Goal: Task Accomplishment & Management: Manage account settings

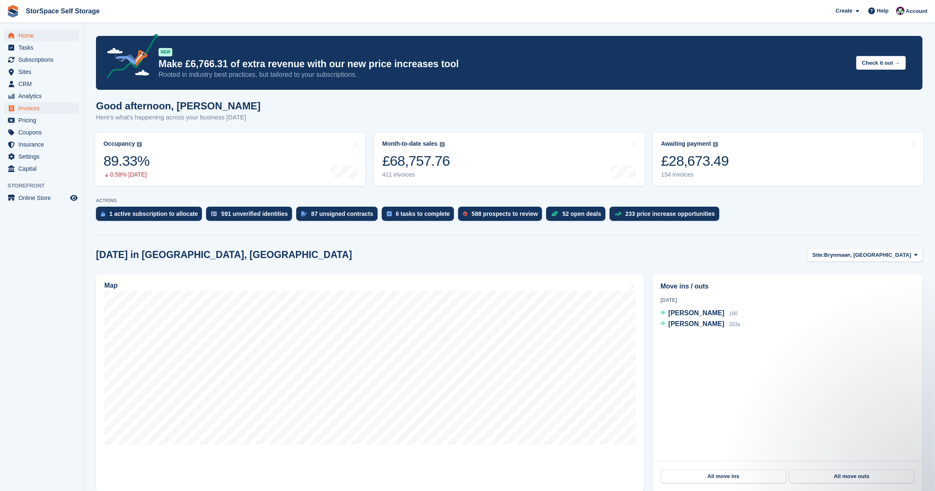
click at [26, 111] on span "Invoices" at bounding box center [43, 108] width 50 height 12
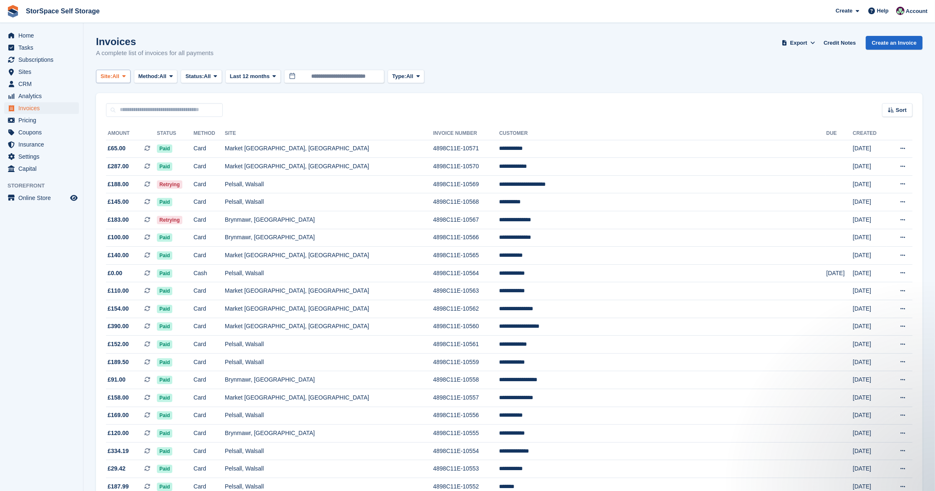
click at [109, 77] on span "Site:" at bounding box center [107, 76] width 12 height 8
click at [136, 126] on link "Pelsall, Walsall" at bounding box center [182, 126] width 165 height 15
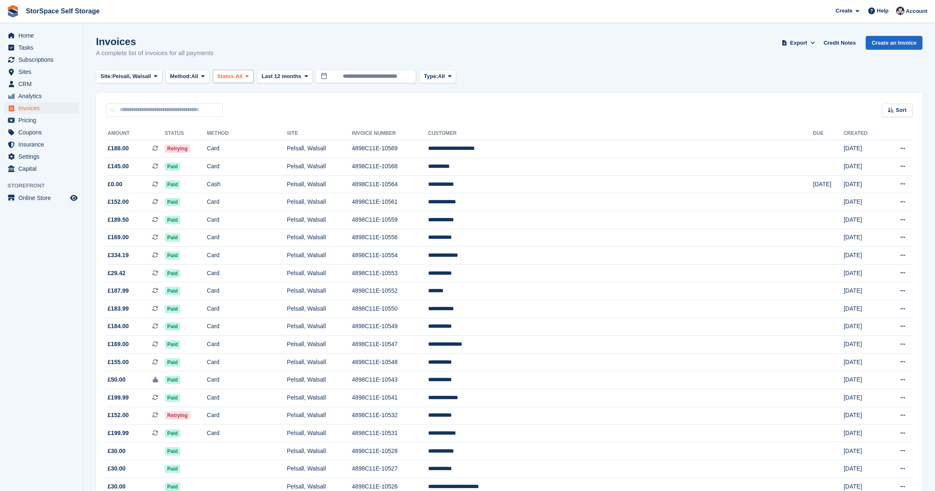
click at [251, 73] on span at bounding box center [247, 76] width 7 height 7
click at [254, 141] on link "Open" at bounding box center [253, 141] width 73 height 15
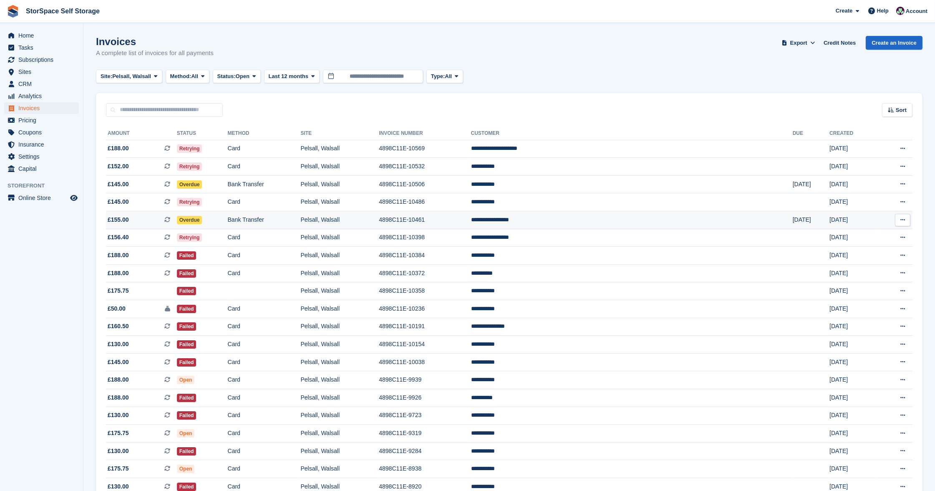
click at [296, 219] on td "Bank Transfer" at bounding box center [264, 220] width 73 height 18
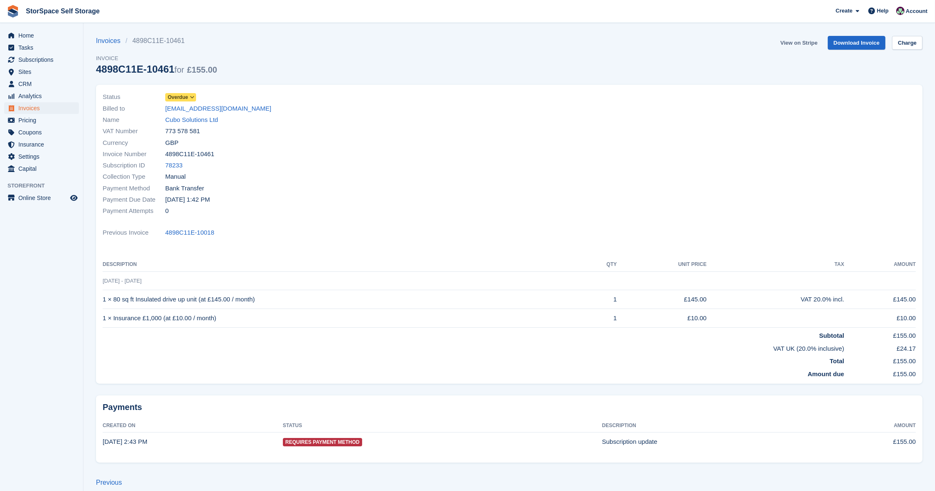
click at [793, 43] on link "View on Stripe" at bounding box center [799, 43] width 44 height 14
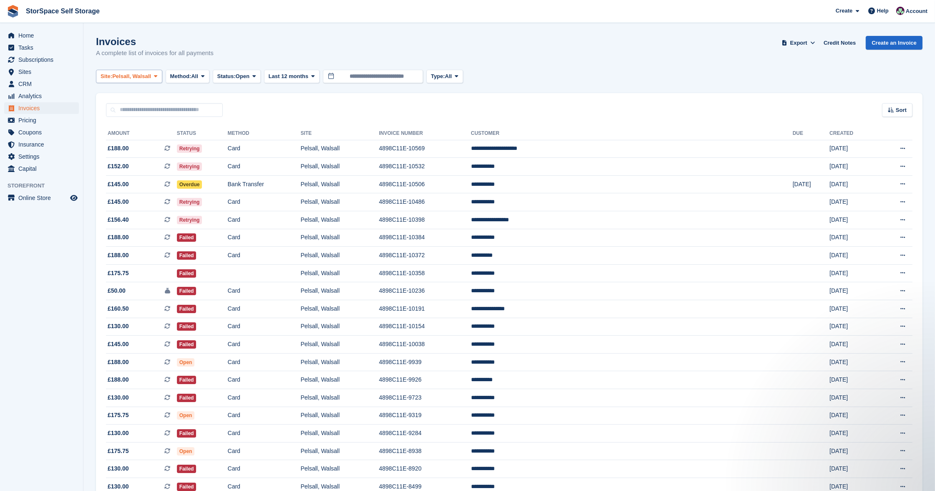
click at [151, 73] on span "Pelsall, Walsall" at bounding box center [131, 76] width 39 height 8
click at [144, 140] on link "Market [GEOGRAPHIC_DATA], [GEOGRAPHIC_DATA]" at bounding box center [182, 141] width 165 height 15
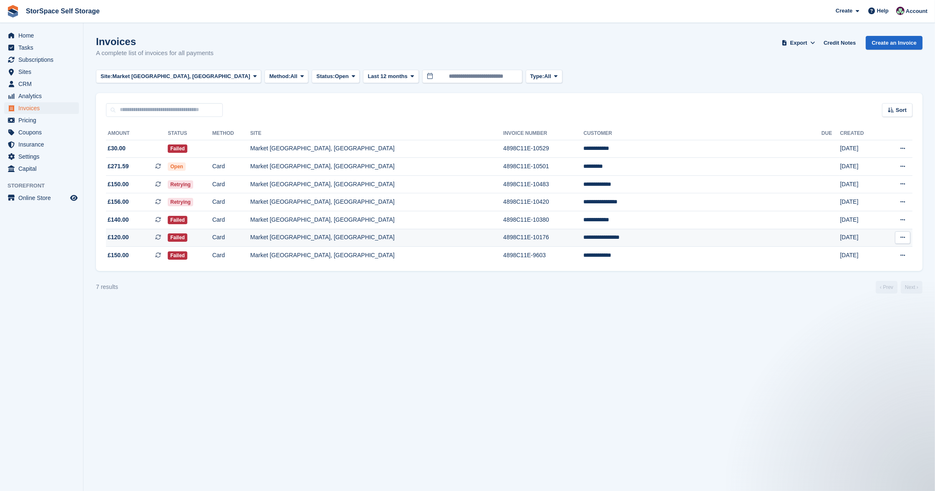
click at [683, 239] on td "**********" at bounding box center [703, 238] width 238 height 18
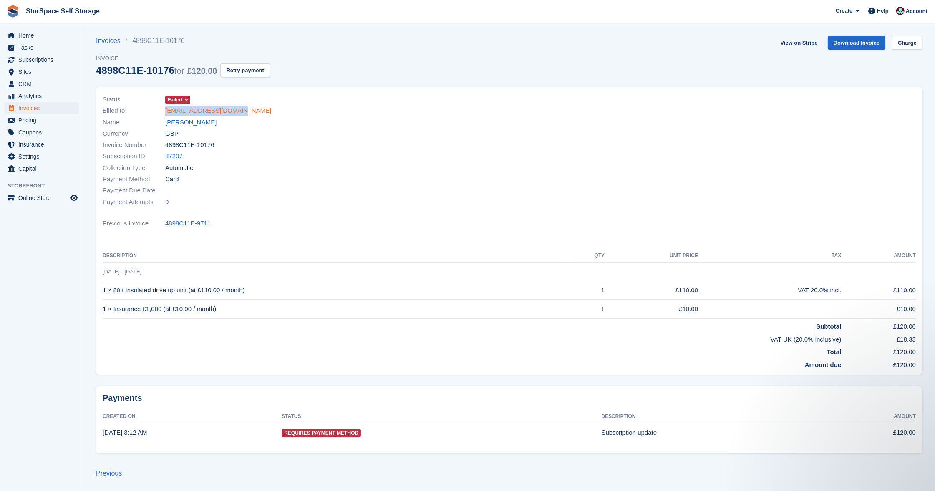
click at [228, 110] on link "[EMAIL_ADDRESS][DOMAIN_NAME]" at bounding box center [218, 111] width 106 height 10
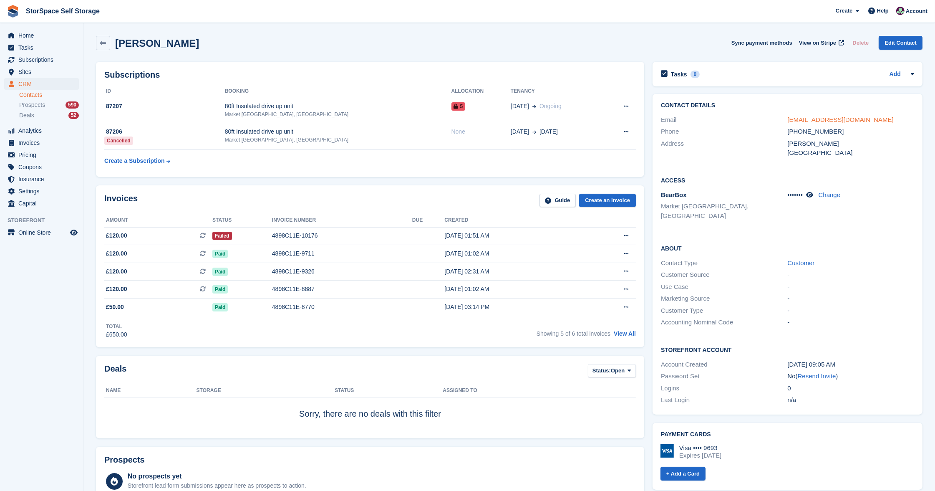
click at [851, 116] on link "nmateibau789@gmail.com" at bounding box center [841, 119] width 106 height 7
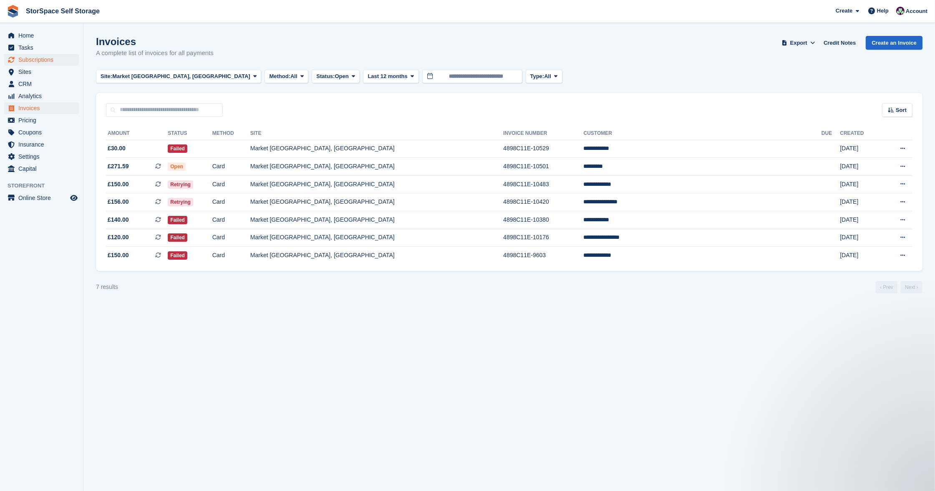
click at [29, 60] on span "Subscriptions" at bounding box center [43, 60] width 50 height 12
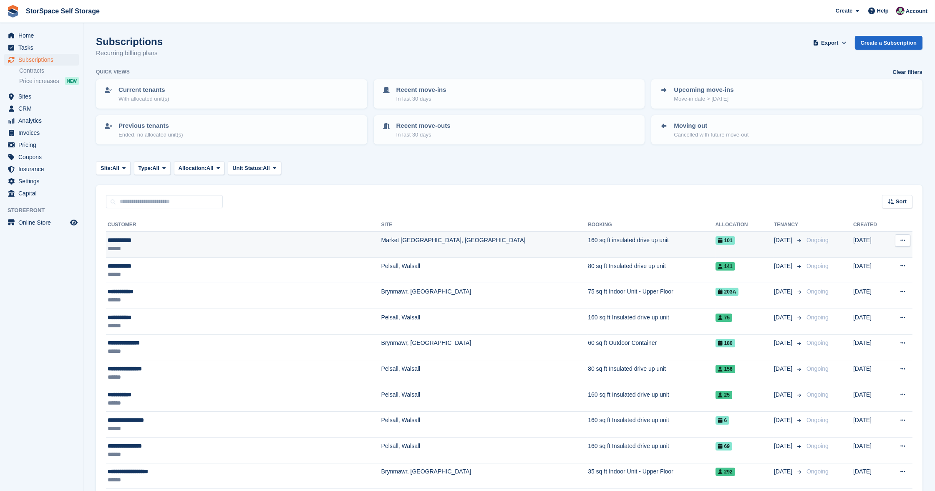
click at [381, 235] on td "Market [GEOGRAPHIC_DATA], [GEOGRAPHIC_DATA]" at bounding box center [484, 245] width 207 height 26
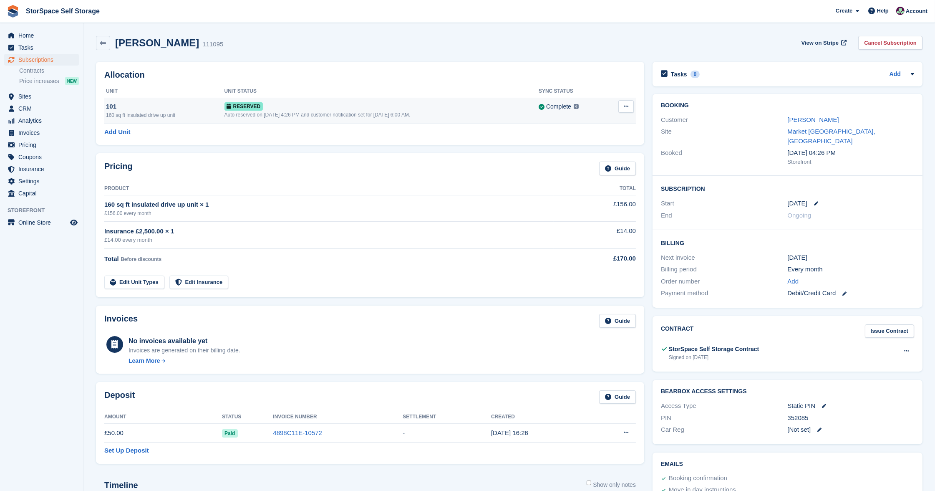
click at [630, 104] on button at bounding box center [626, 106] width 15 height 13
click at [587, 138] on p "Deallocate" at bounding box center [594, 140] width 73 height 11
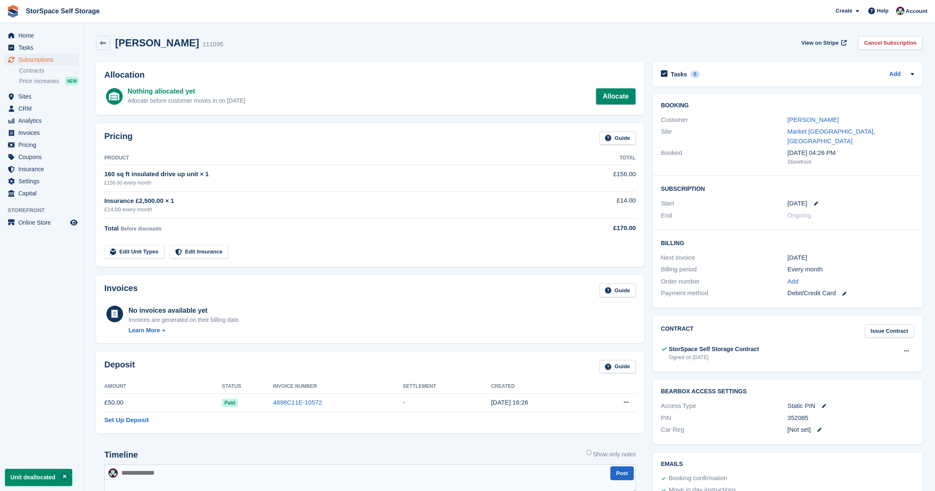
click at [630, 95] on link "Allocate" at bounding box center [616, 96] width 40 height 17
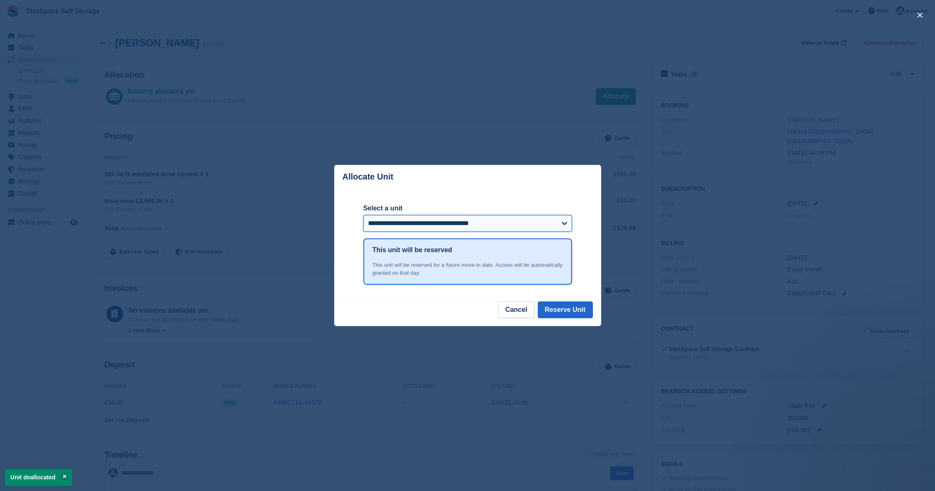
select select "*****"
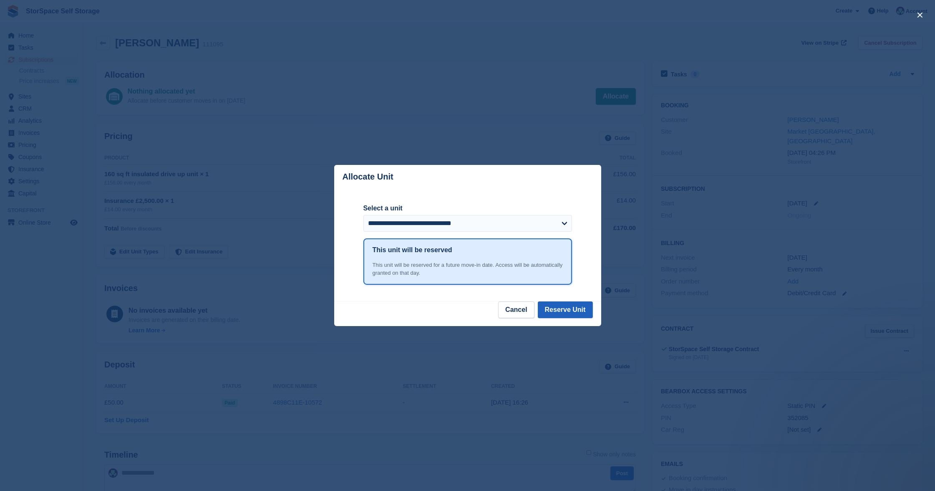
click at [558, 308] on button "Reserve Unit" at bounding box center [565, 309] width 55 height 17
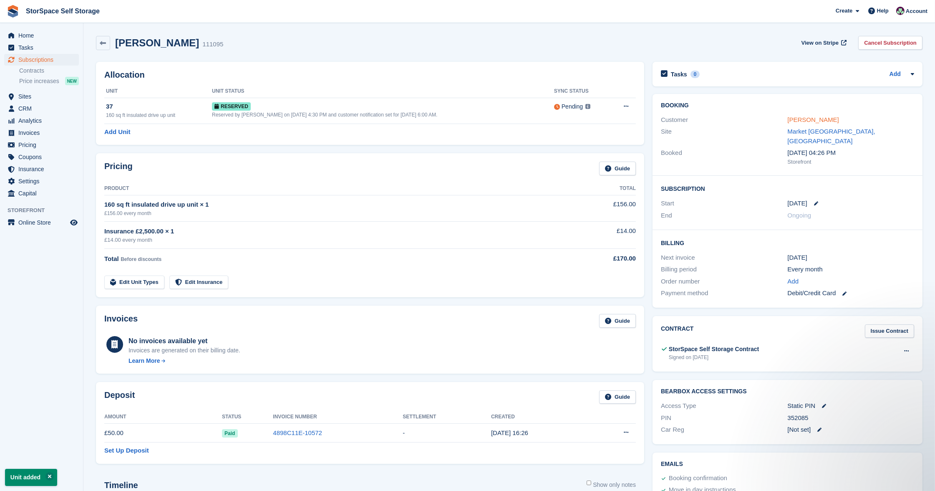
click at [802, 119] on link "Jane warner" at bounding box center [813, 119] width 51 height 7
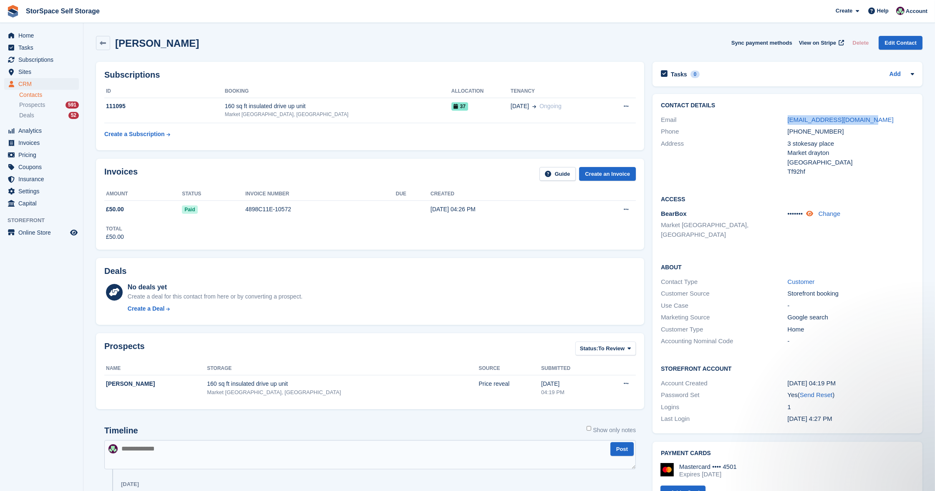
click at [813, 211] on icon at bounding box center [809, 213] width 7 height 6
click at [23, 33] on span "Home" at bounding box center [43, 36] width 50 height 12
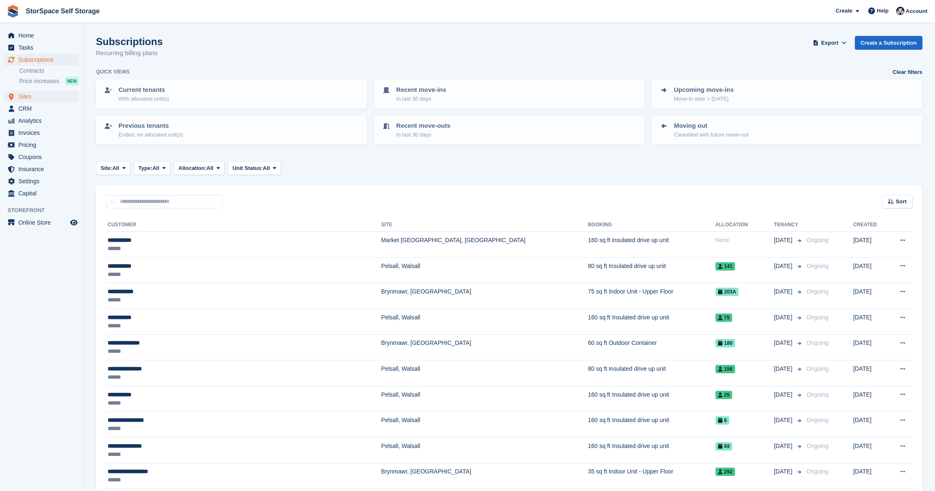
click at [19, 99] on span "Sites" at bounding box center [43, 97] width 50 height 12
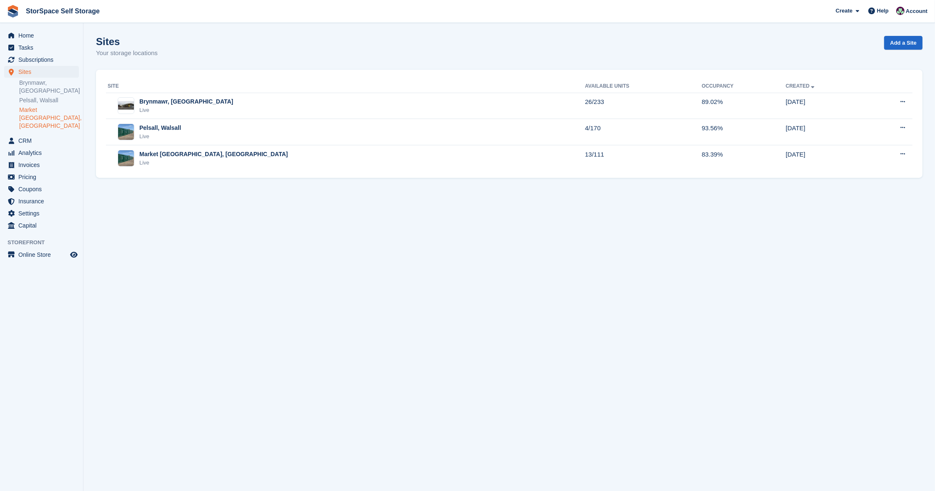
click at [50, 113] on link "Market [GEOGRAPHIC_DATA], [GEOGRAPHIC_DATA]" at bounding box center [49, 118] width 60 height 24
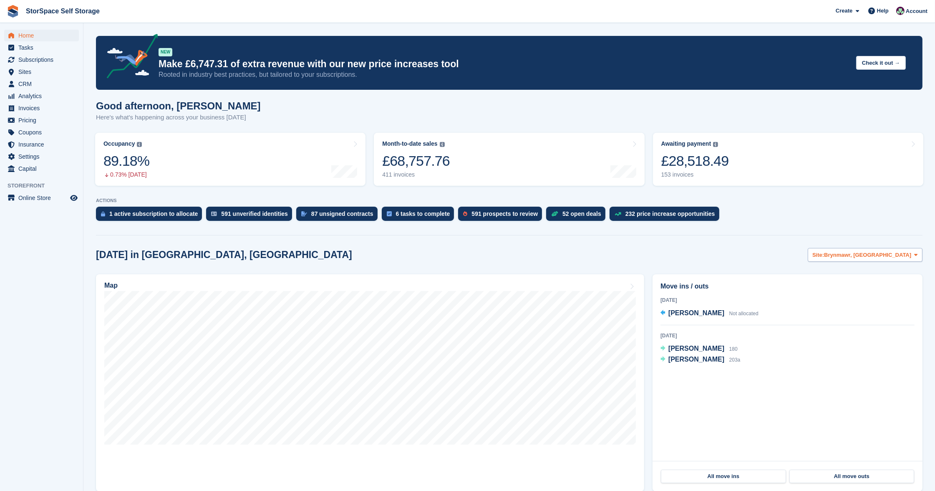
click at [864, 252] on span "Brynmawr, [GEOGRAPHIC_DATA]" at bounding box center [867, 255] width 87 height 8
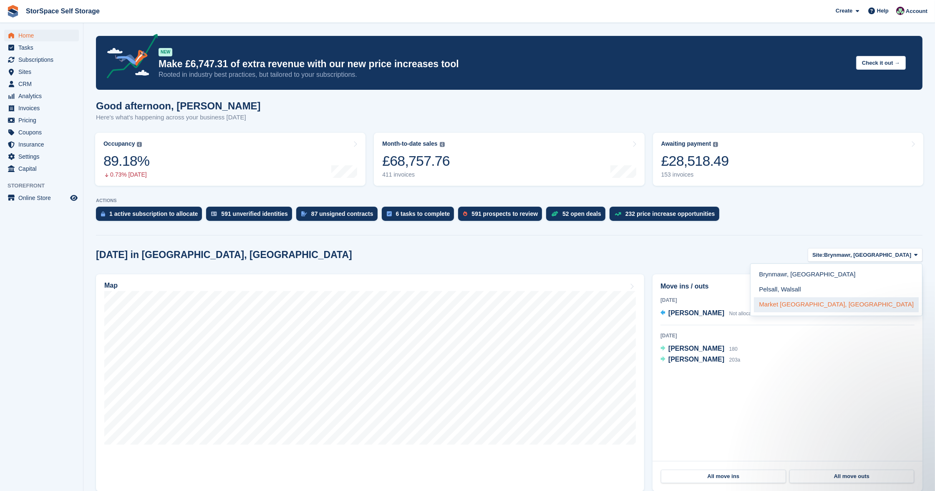
click at [865, 302] on link "Market [GEOGRAPHIC_DATA], [GEOGRAPHIC_DATA]" at bounding box center [836, 304] width 165 height 15
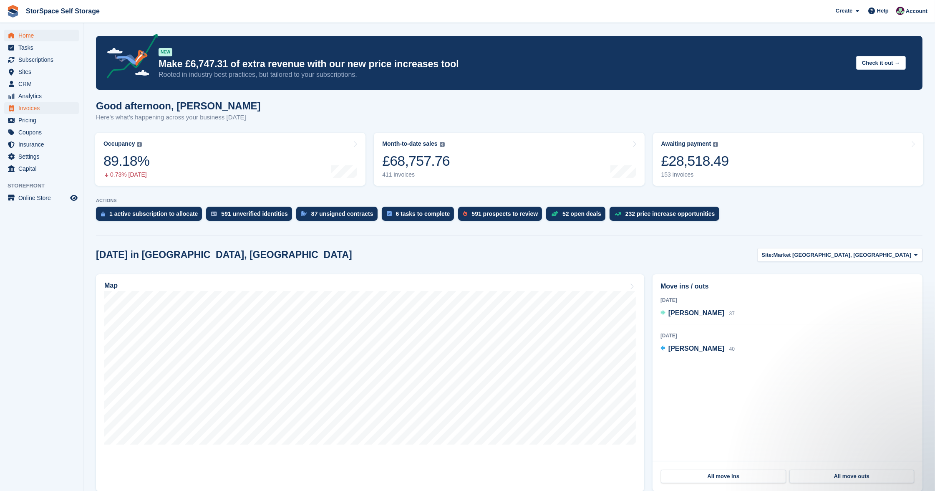
click at [48, 108] on span "Invoices" at bounding box center [43, 108] width 50 height 12
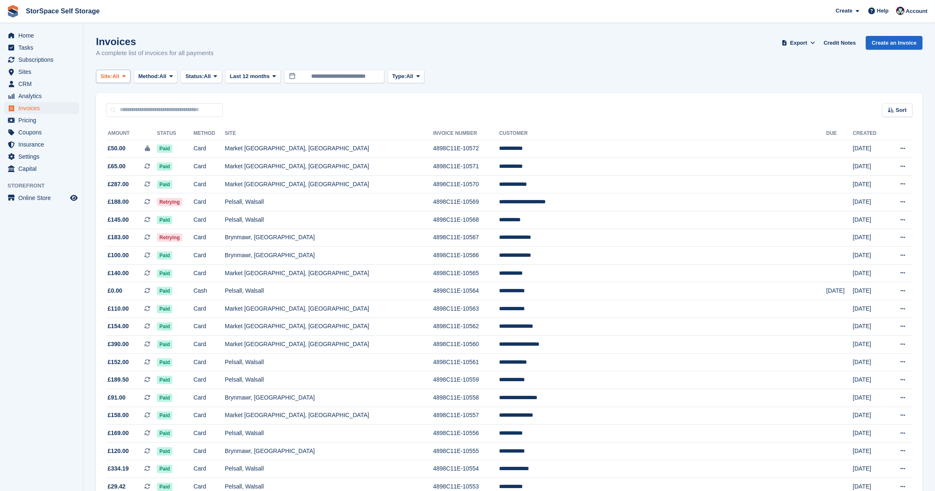
click at [112, 76] on span "Site:" at bounding box center [107, 76] width 12 height 8
click at [140, 143] on link "Market [GEOGRAPHIC_DATA], [GEOGRAPHIC_DATA]" at bounding box center [182, 141] width 165 height 15
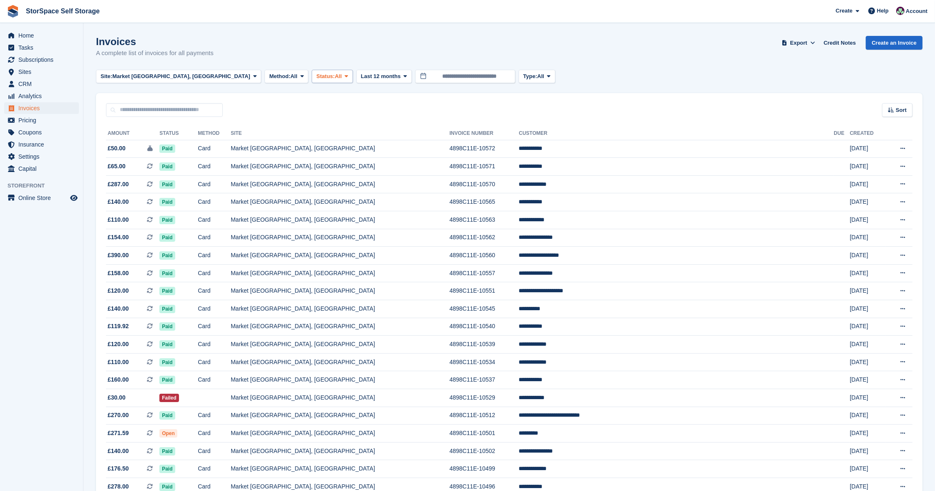
click at [316, 77] on span "Status:" at bounding box center [325, 76] width 18 height 8
click at [316, 135] on link "Open" at bounding box center [352, 141] width 73 height 15
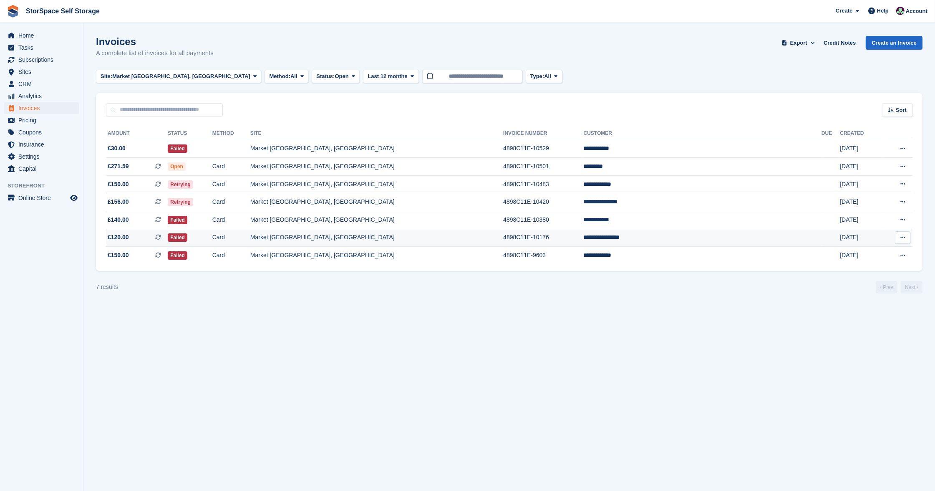
click at [424, 240] on td "Market [GEOGRAPHIC_DATA], [GEOGRAPHIC_DATA]" at bounding box center [376, 238] width 253 height 18
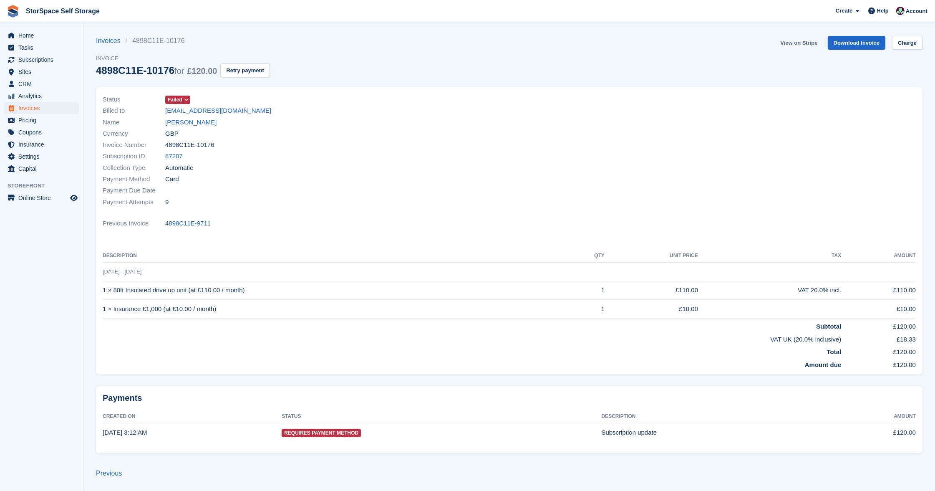
click at [803, 45] on link "View on Stripe" at bounding box center [799, 43] width 44 height 14
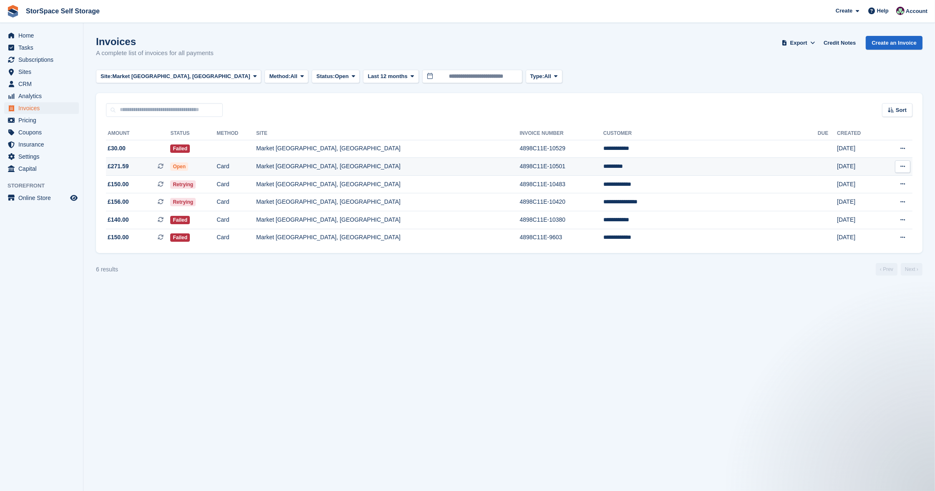
click at [484, 162] on td "Market [GEOGRAPHIC_DATA], [GEOGRAPHIC_DATA]" at bounding box center [387, 167] width 263 height 18
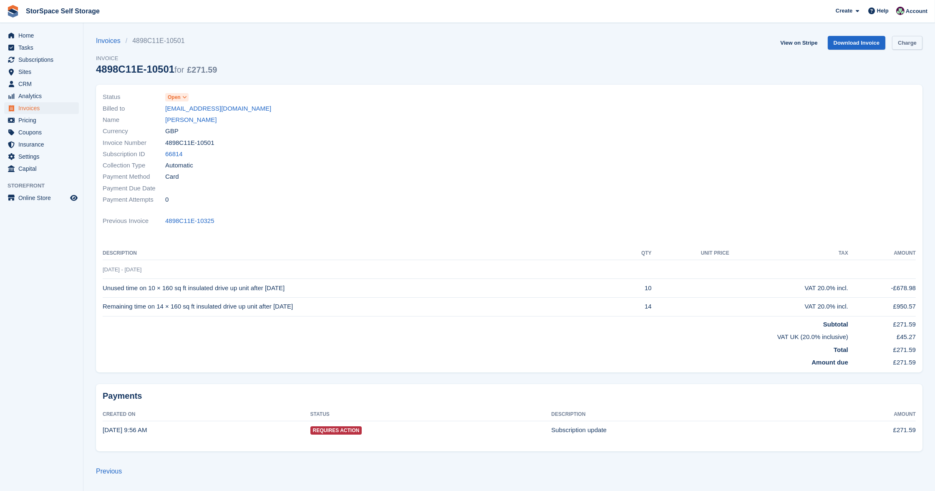
click at [905, 44] on link "Charge" at bounding box center [907, 43] width 30 height 14
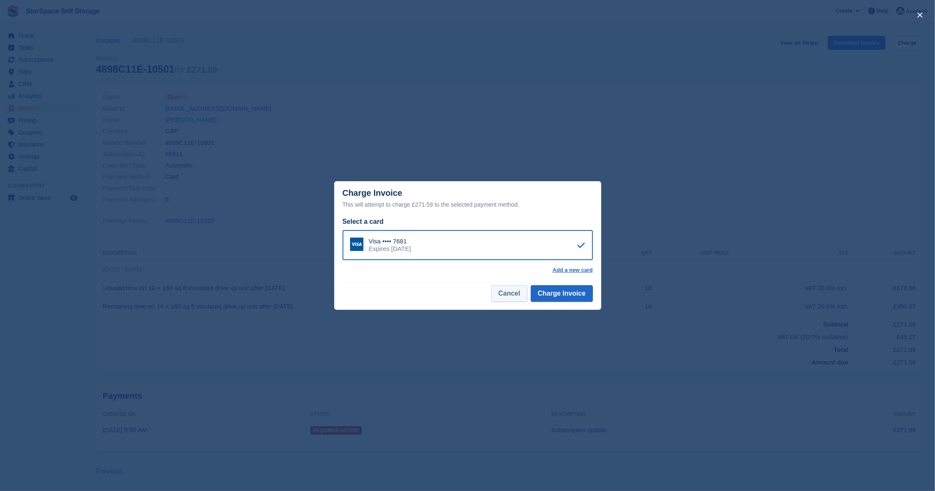
click at [506, 293] on button "Cancel" at bounding box center [509, 293] width 36 height 17
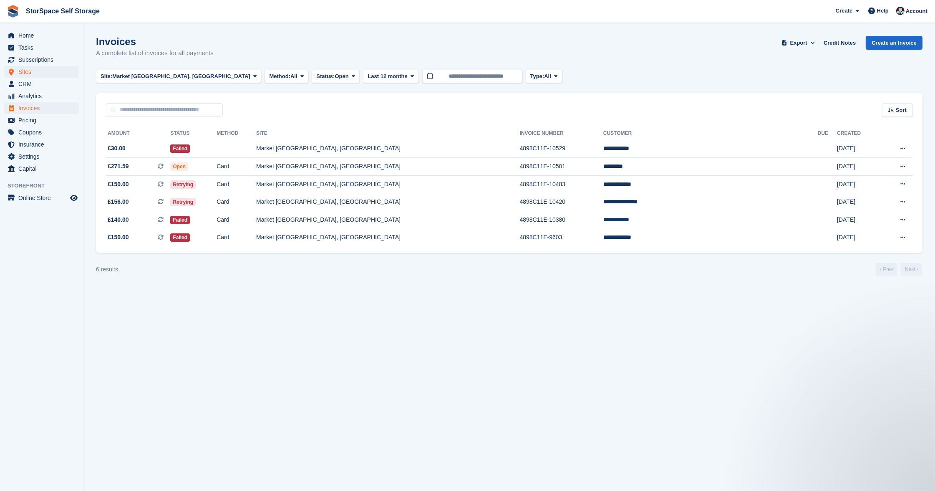
click at [20, 71] on span "Sites" at bounding box center [43, 72] width 50 height 12
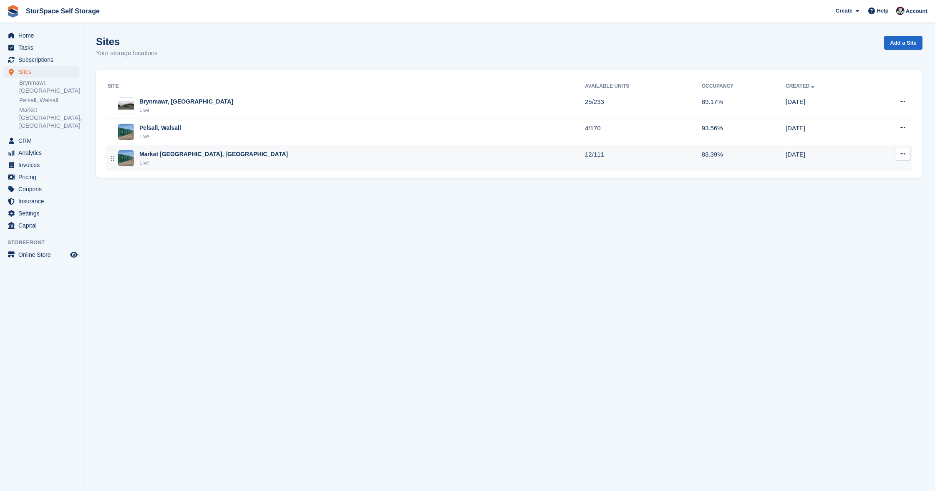
click at [220, 157] on div "Market Drayton, Shropshire Live" at bounding box center [346, 158] width 477 height 17
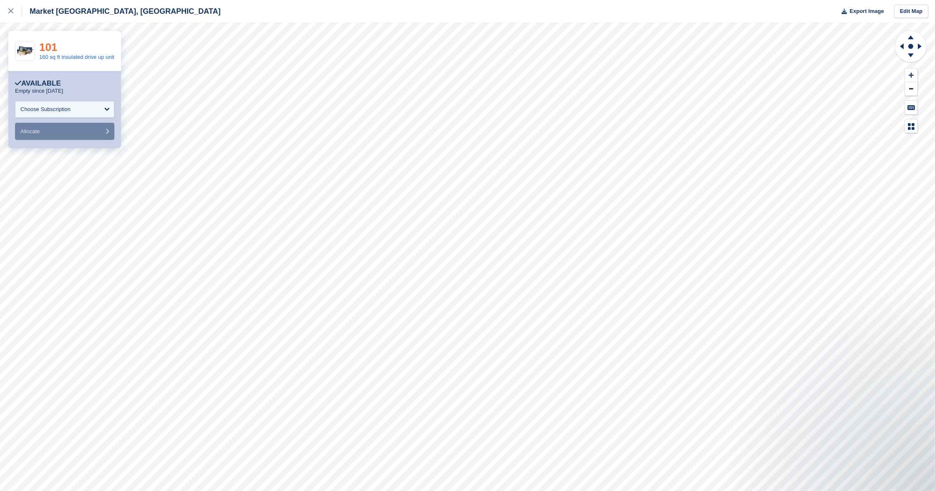
click at [51, 45] on link "101" at bounding box center [48, 47] width 18 height 13
click at [47, 46] on link "102" at bounding box center [48, 47] width 18 height 13
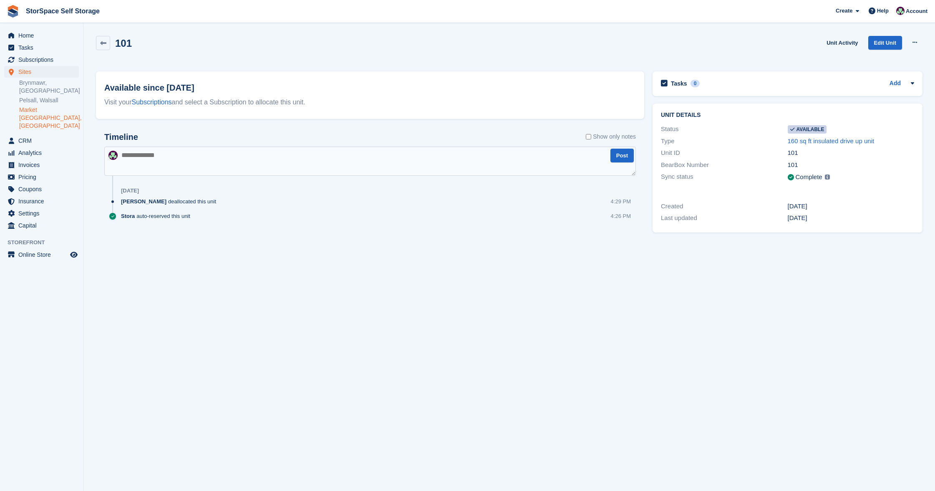
click at [909, 45] on button at bounding box center [914, 42] width 15 height 13
click at [896, 62] on p "Make unavailable" at bounding box center [882, 58] width 73 height 11
click at [910, 43] on button at bounding box center [914, 42] width 15 height 13
click at [881, 58] on p "Make unavailable" at bounding box center [882, 58] width 73 height 11
